Goal: Task Accomplishment & Management: Complete application form

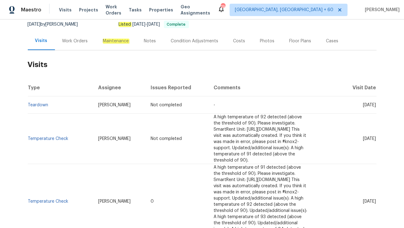
scroll to position [62, 0]
click at [71, 44] on div "Work Orders" at bounding box center [75, 41] width 40 height 18
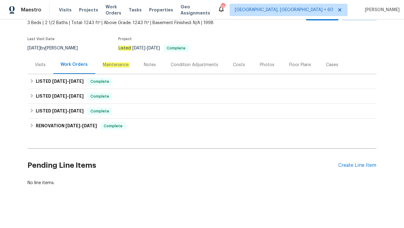
scroll to position [38, 0]
click at [42, 67] on div "Visits" at bounding box center [40, 65] width 11 height 6
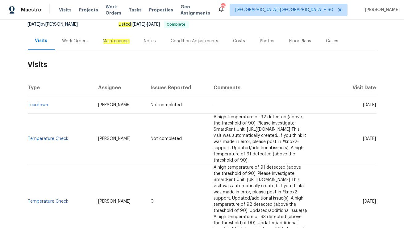
click at [82, 41] on div "Work Orders" at bounding box center [75, 41] width 26 height 6
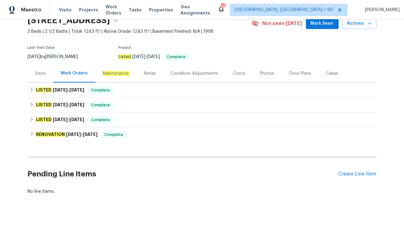
scroll to position [27, 0]
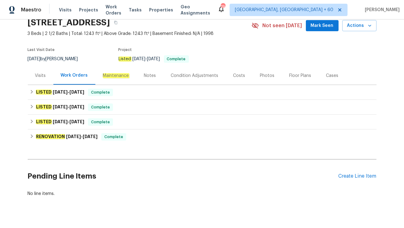
click at [326, 78] on div "Cases" at bounding box center [332, 75] width 12 height 6
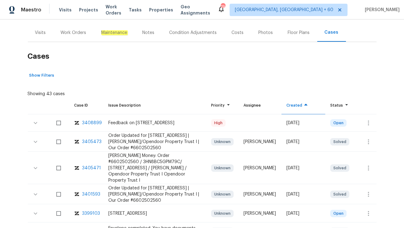
scroll to position [72, 0]
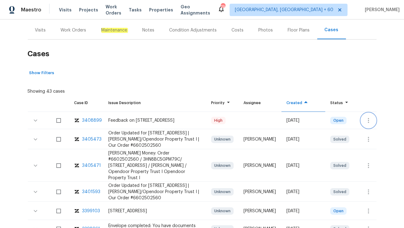
click at [366, 118] on icon "button" at bounding box center [367, 120] width 7 height 7
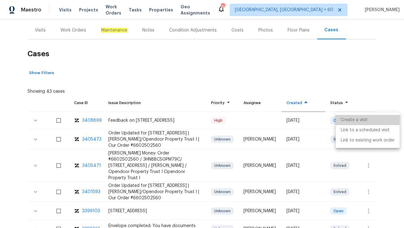
click at [371, 117] on li "Create a visit" at bounding box center [367, 120] width 64 height 10
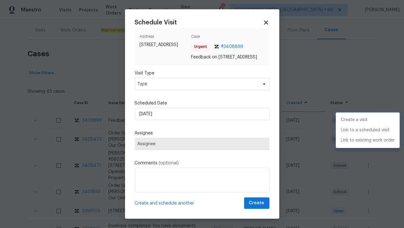
click at [170, 94] on div at bounding box center [202, 114] width 404 height 228
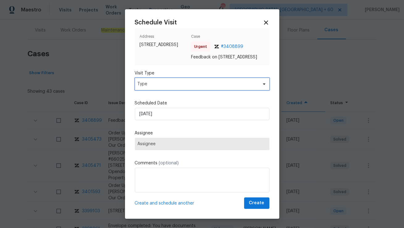
click at [170, 87] on span "Type" at bounding box center [198, 84] width 120 height 6
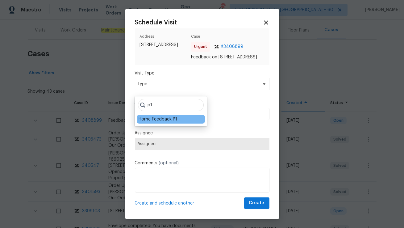
type input "p1"
click at [149, 121] on div "Home Feedback P1" at bounding box center [157, 119] width 39 height 6
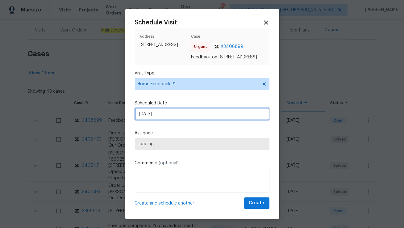
click at [149, 118] on input "[DATE]" at bounding box center [202, 114] width 134 height 12
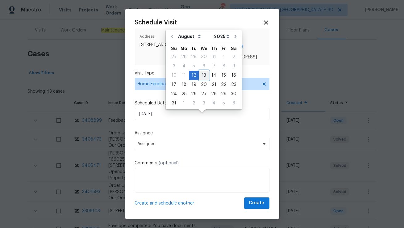
click at [203, 74] on div "13" at bounding box center [204, 75] width 10 height 9
type input "[DATE]"
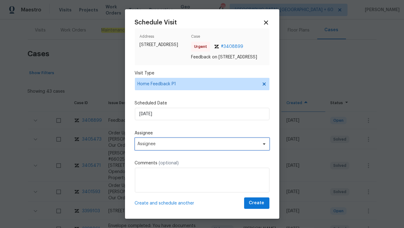
click at [153, 146] on span "Assignee" at bounding box center [198, 143] width 121 height 5
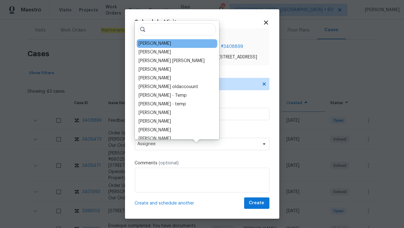
click at [146, 42] on div "[PERSON_NAME]" at bounding box center [154, 43] width 32 height 6
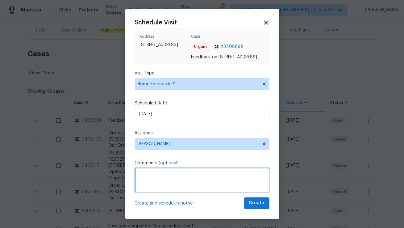
click at [157, 185] on textarea at bounding box center [202, 179] width 134 height 25
paste textarea "Access to the furnace. Property in contract, and the inspector needs to review …"
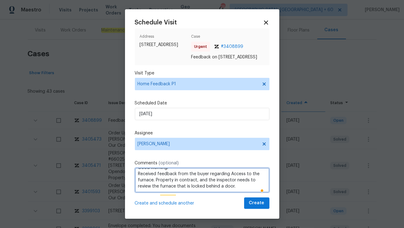
scroll to position [6, 0]
click at [236, 187] on textarea "Hi [PERSON_NAME], Good Morning! Received feedback from the buyer regarding Acce…" at bounding box center [202, 179] width 134 height 25
type textarea "Hi [PERSON_NAME], Good Morning! Received feedback from the buyer regarding Acce…"
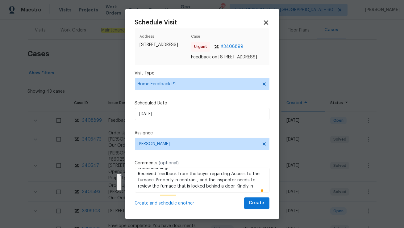
click at [265, 20] on icon at bounding box center [266, 22] width 4 height 4
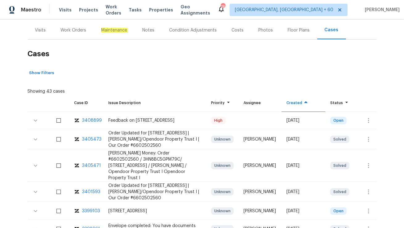
scroll to position [0, 0]
